Goal: Task Accomplishment & Management: Manage account settings

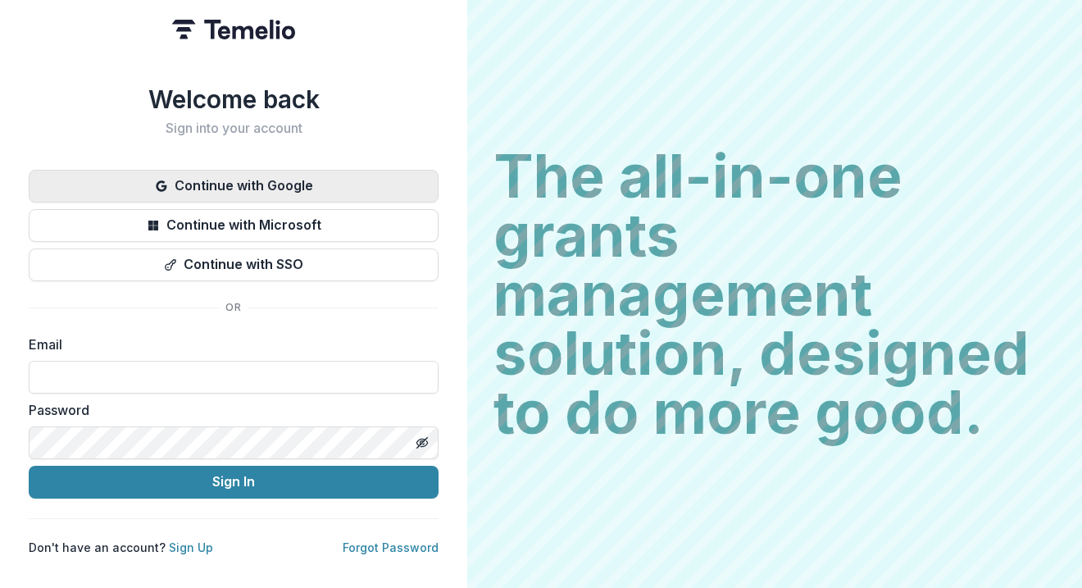
click at [305, 174] on button "Continue with Google" at bounding box center [234, 186] width 410 height 33
click at [289, 185] on button "Continue with Google" at bounding box center [234, 186] width 410 height 33
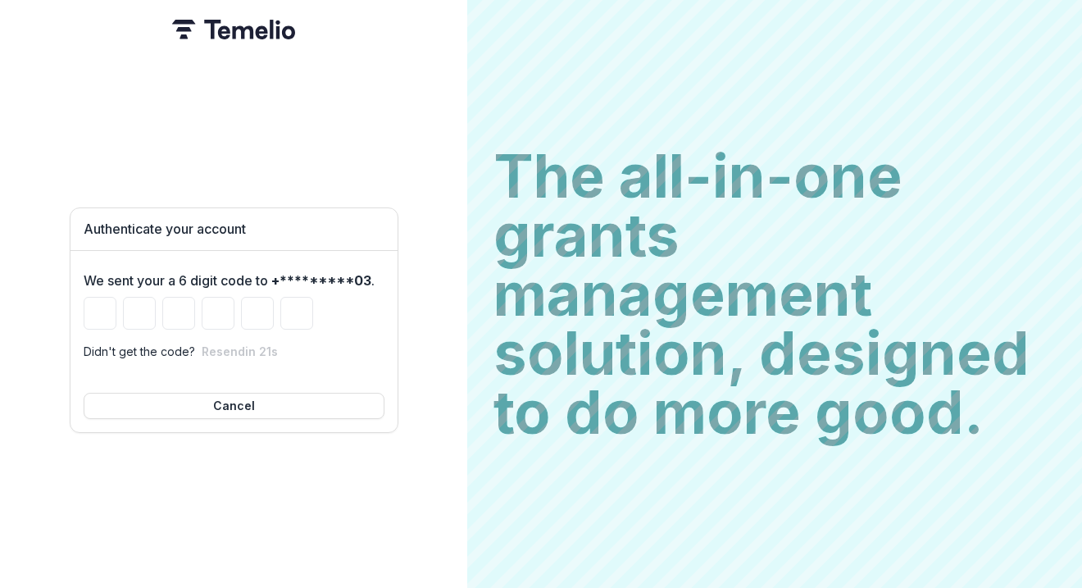
type input "*"
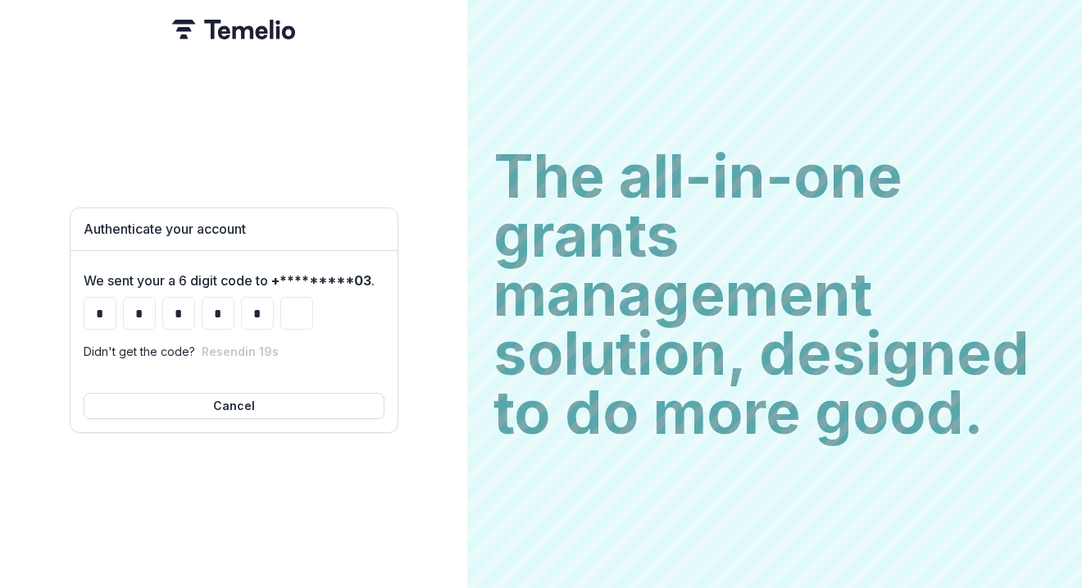
type input "*"
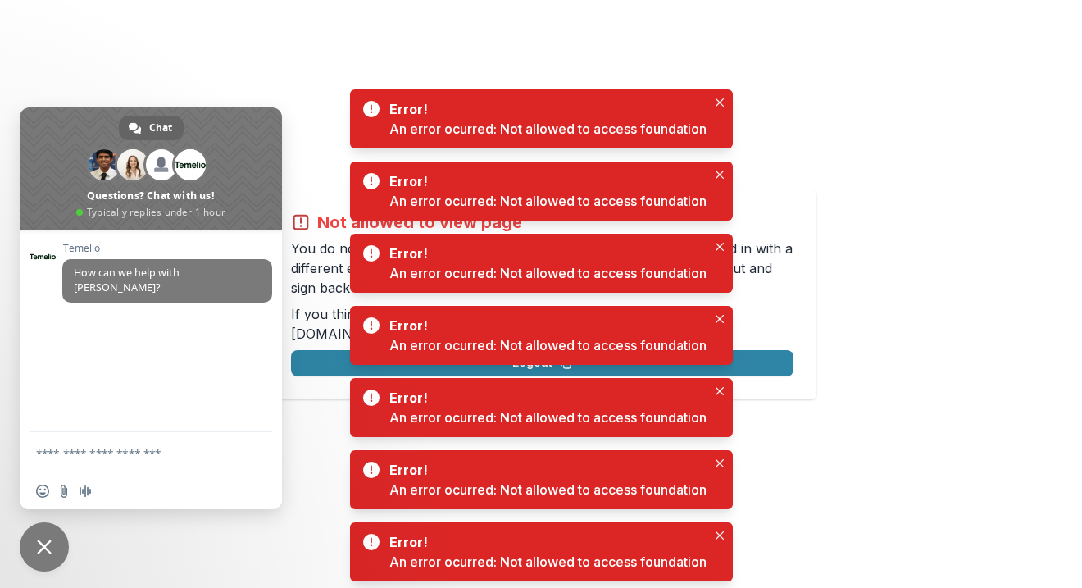
click at [900, 253] on div "Not allowed to view page You do not have permission to view the page. It is lik…" at bounding box center [541, 294] width 1082 height 588
click at [952, 443] on div "Not allowed to view page You do not have permission to view the page. It is lik…" at bounding box center [541, 294] width 1082 height 588
click at [714, 90] on div "Error! An error ocurred: Not allowed to access foundation" at bounding box center [541, 118] width 383 height 59
click at [720, 99] on icon "Close" at bounding box center [720, 102] width 8 height 8
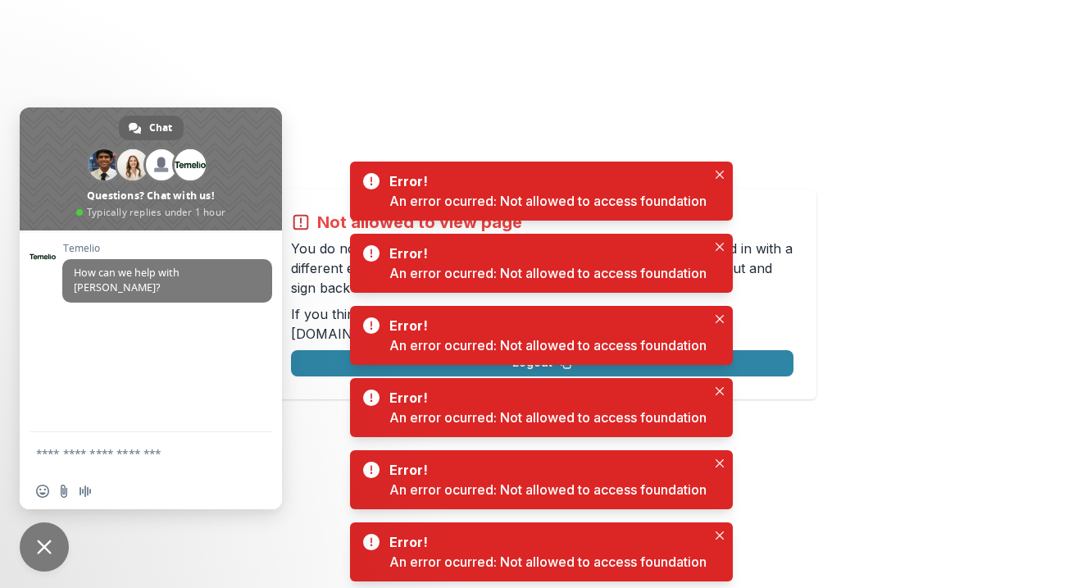
click at [61, 549] on span "Close chat" at bounding box center [44, 546] width 49 height 49
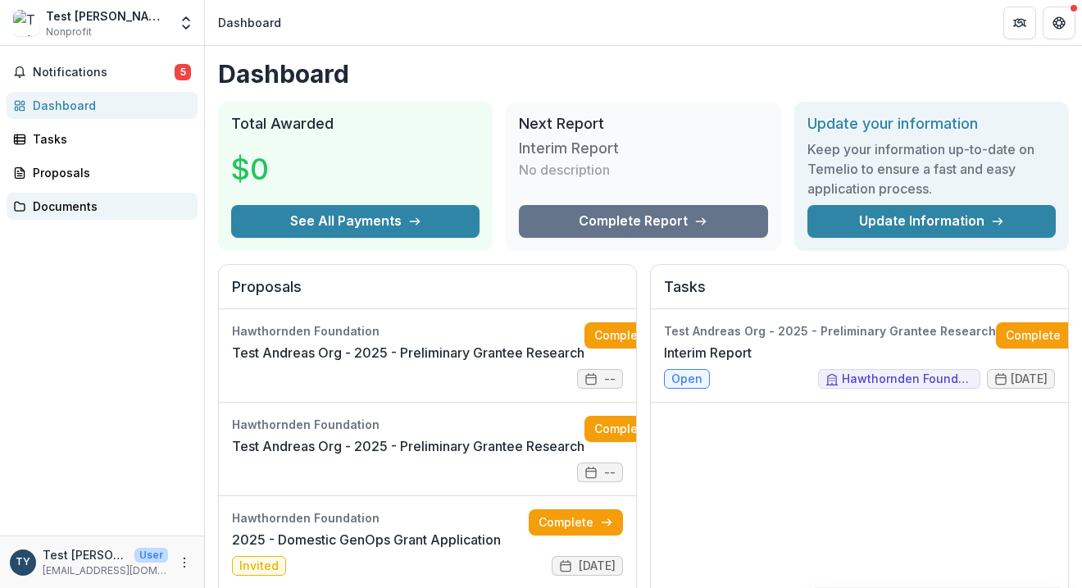
click at [107, 198] on div "Documents" at bounding box center [109, 206] width 152 height 17
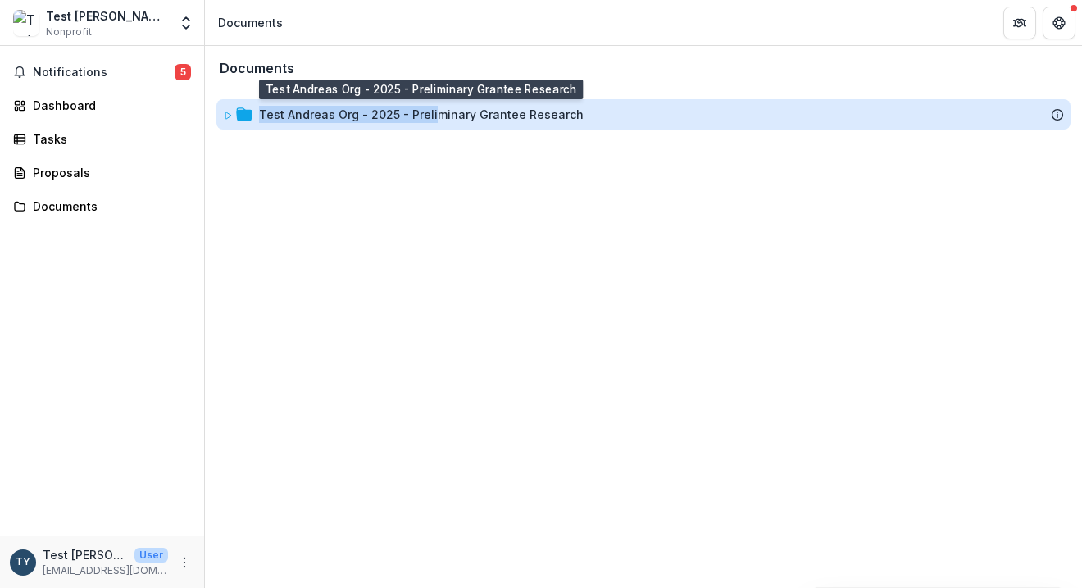
click at [434, 106] on div "Test Andreas Org - 2025 - Preliminary Grantee Research" at bounding box center [421, 114] width 325 height 17
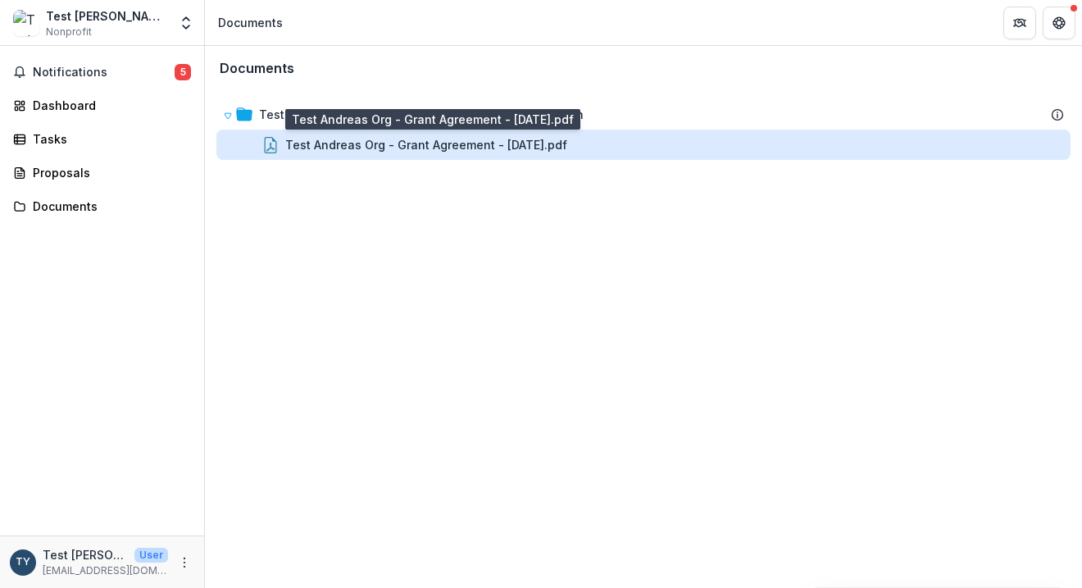
click at [432, 149] on div "Test Andreas Org - Grant Agreement - [DATE].pdf" at bounding box center [426, 144] width 282 height 17
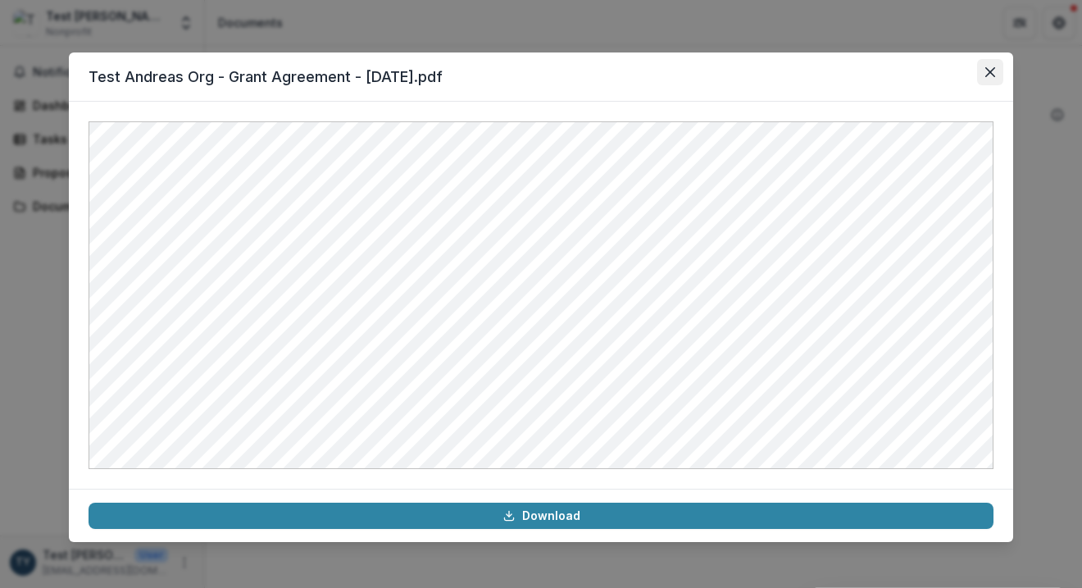
click at [993, 75] on icon "Close" at bounding box center [990, 72] width 10 height 10
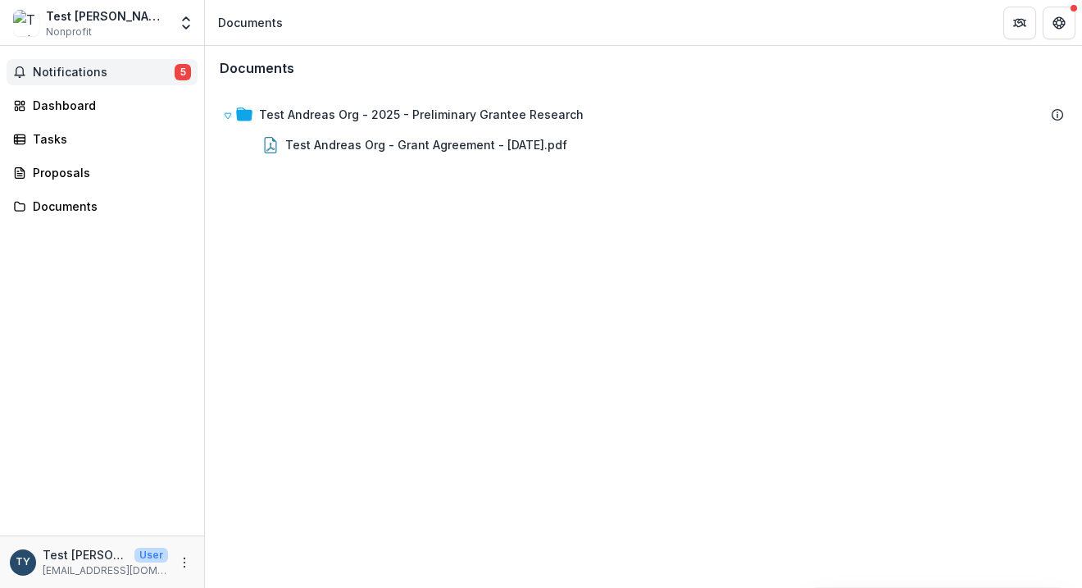
click at [91, 75] on span "Notifications" at bounding box center [104, 73] width 142 height 14
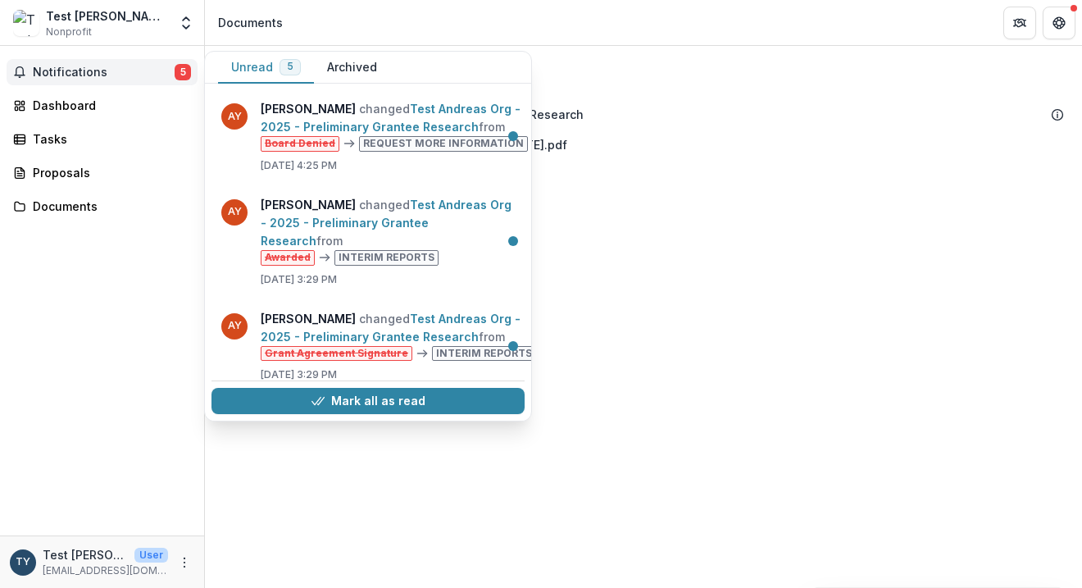
click at [91, 75] on span "Notifications" at bounding box center [104, 73] width 142 height 14
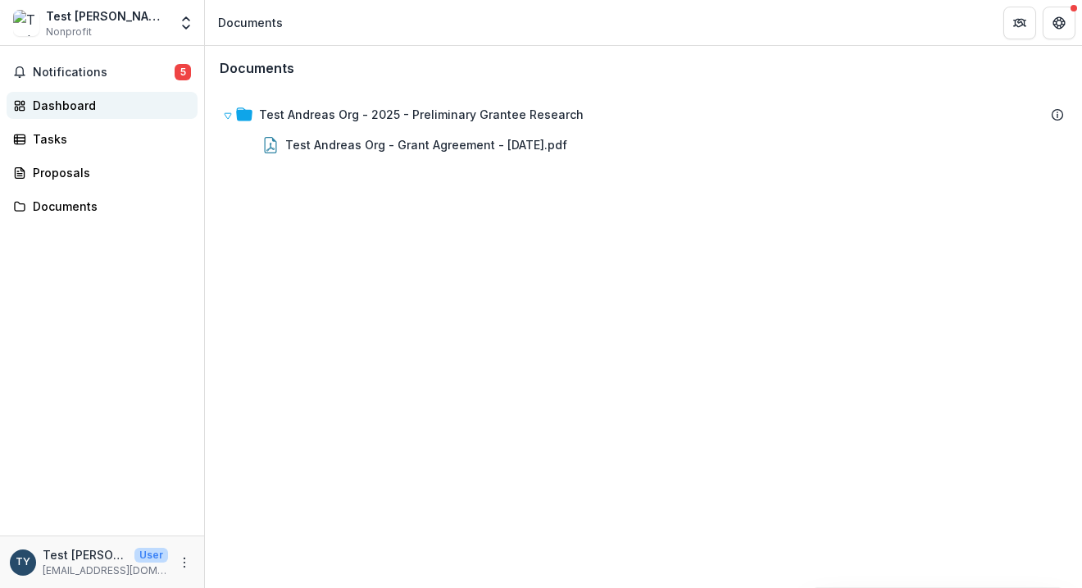
click at [68, 100] on div "Dashboard" at bounding box center [109, 105] width 152 height 17
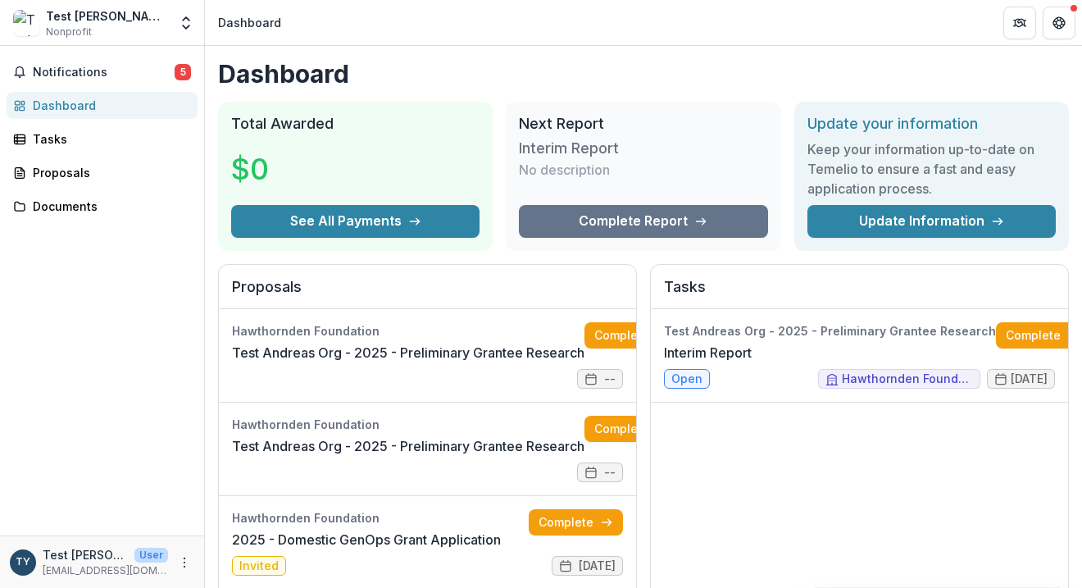
click at [1008, 248] on div "Update your information Keep your information up-to-date on [PERSON_NAME] to en…" at bounding box center [931, 176] width 275 height 149
click at [1006, 230] on link "Update Information" at bounding box center [931, 221] width 248 height 33
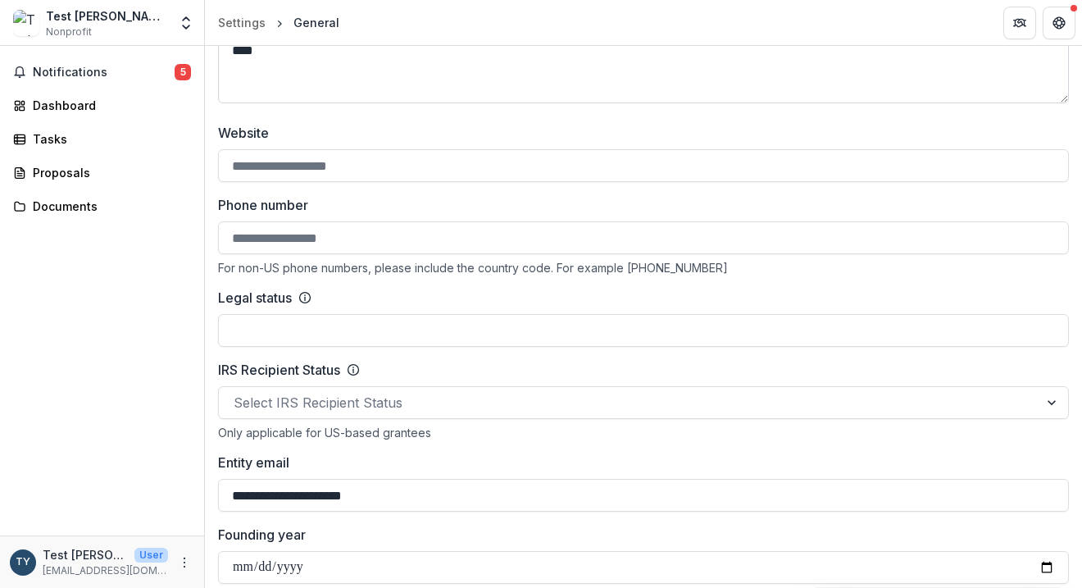
scroll to position [634, 0]
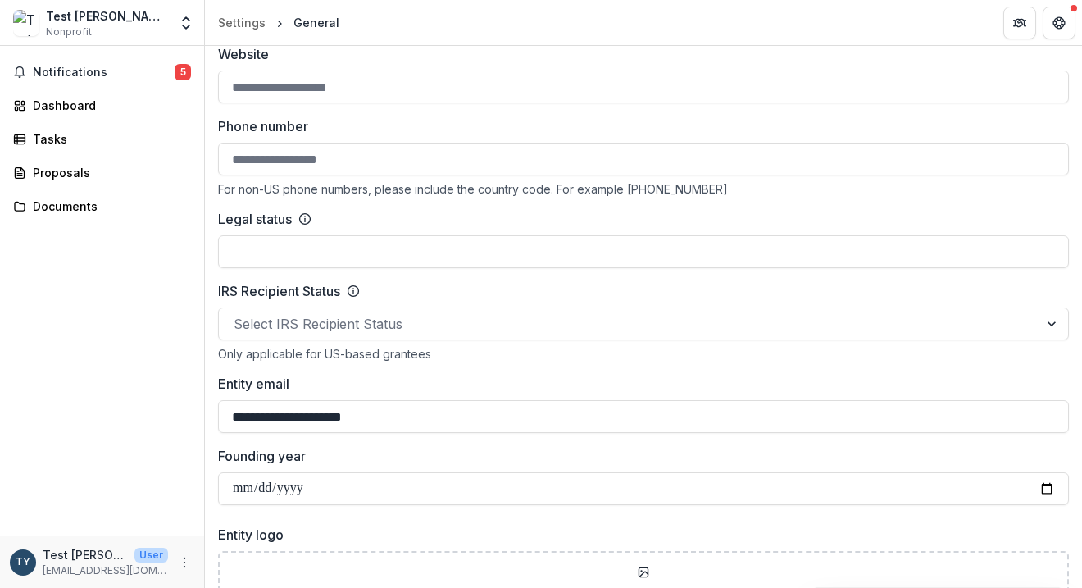
click at [403, 226] on div "Legal status" at bounding box center [643, 219] width 851 height 20
click at [401, 253] on input "Legal status" at bounding box center [643, 251] width 851 height 33
click at [395, 318] on div at bounding box center [629, 323] width 790 height 23
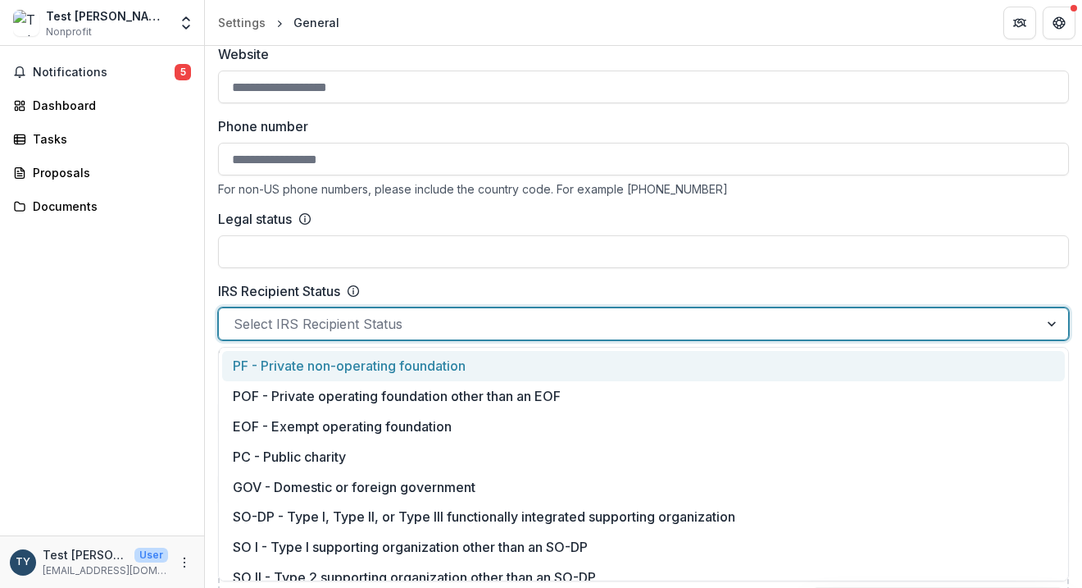
click at [448, 291] on div "IRS Recipient Status" at bounding box center [643, 291] width 851 height 20
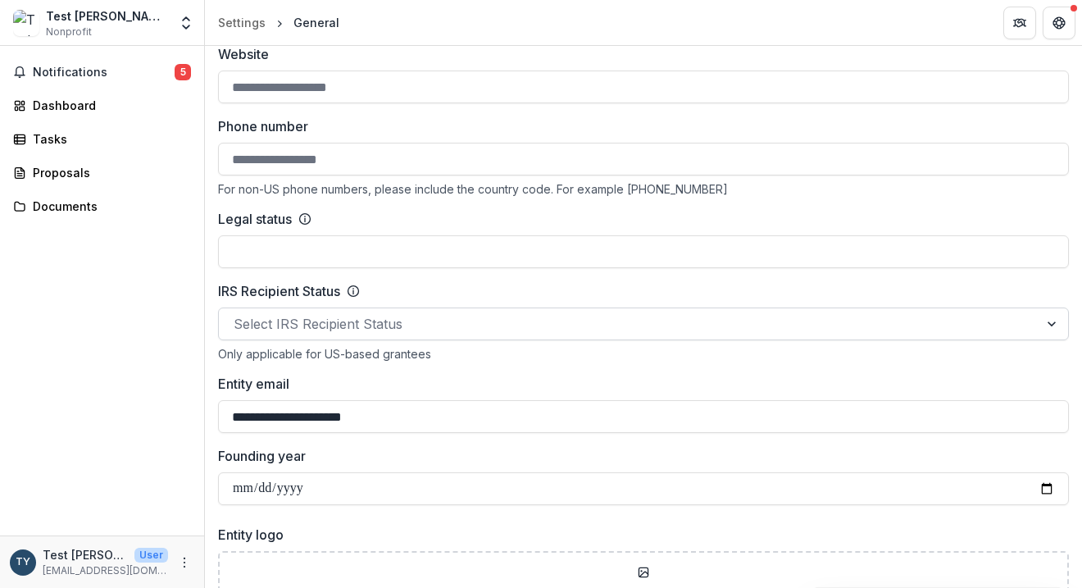
click at [547, 316] on div at bounding box center [629, 323] width 790 height 23
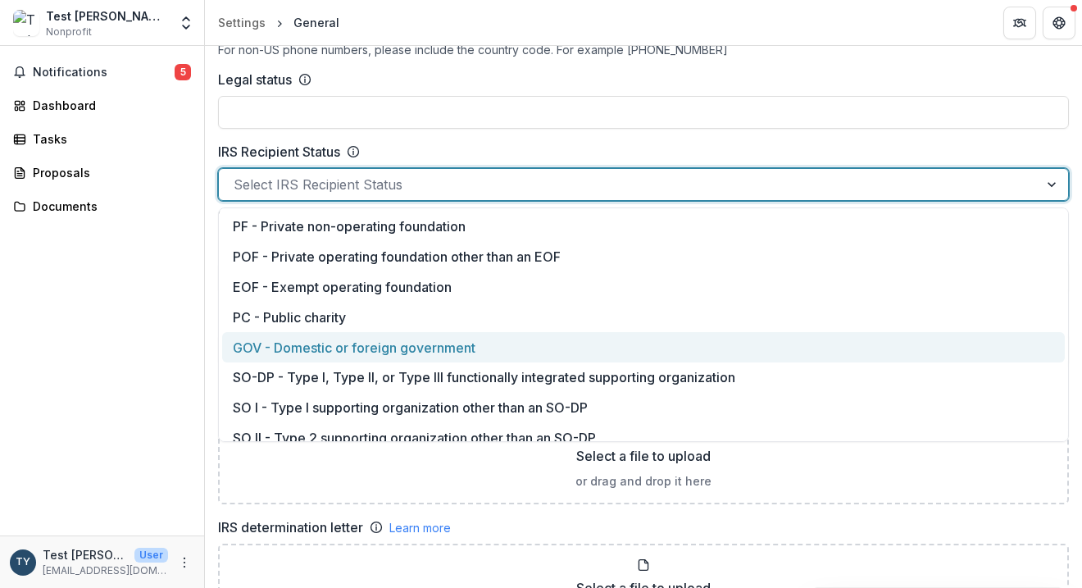
scroll to position [166, 0]
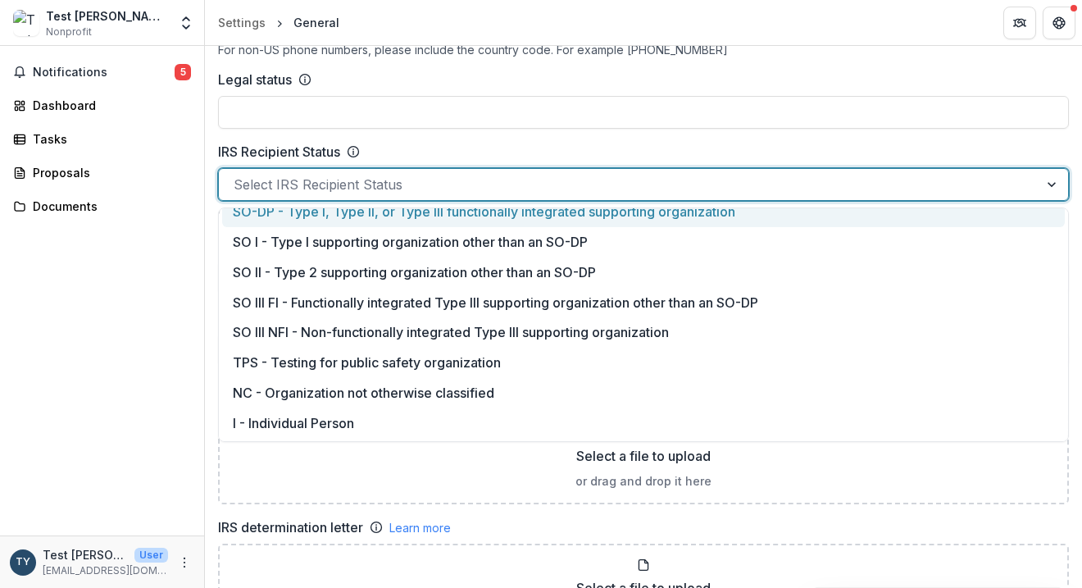
click at [408, 154] on div "IRS Recipient Status" at bounding box center [643, 152] width 851 height 20
